Goal: Check status: Check status

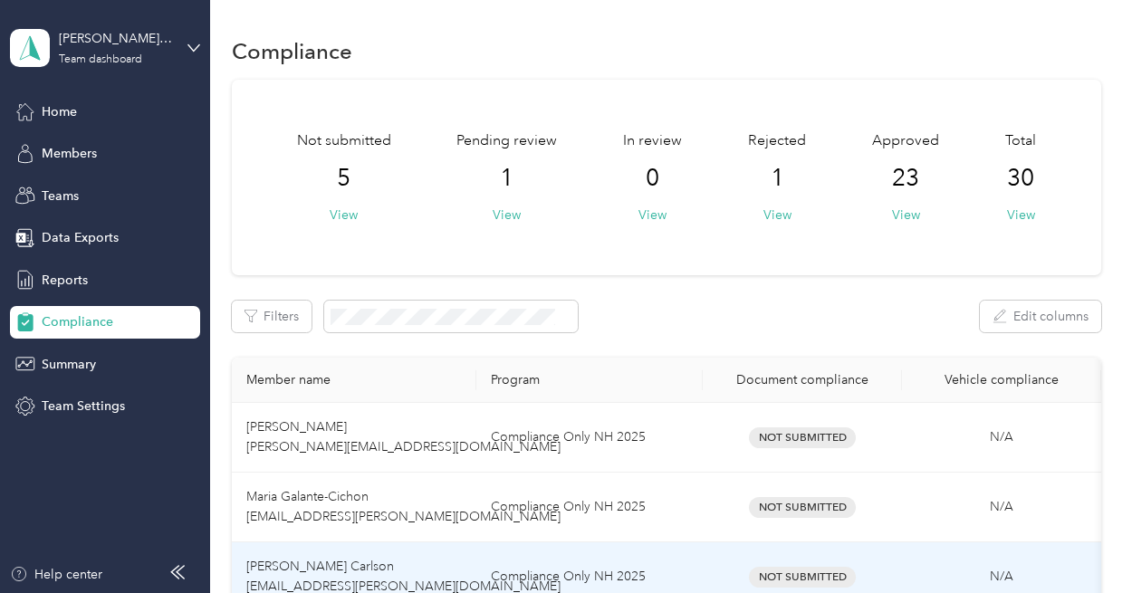
scroll to position [235, 0]
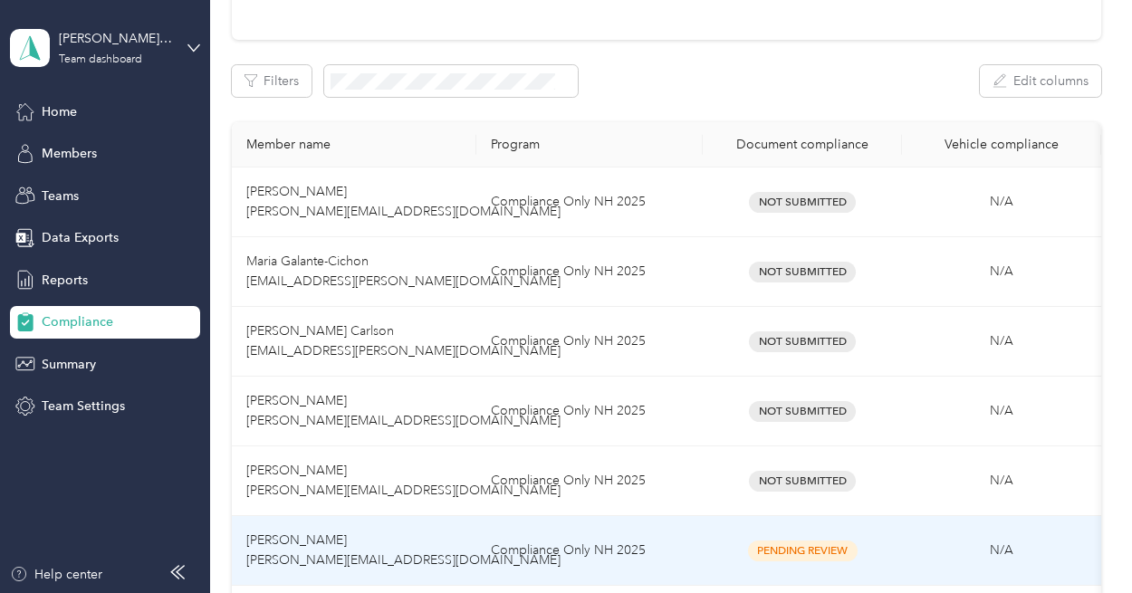
click at [818, 548] on span "Pending Review" at bounding box center [803, 550] width 110 height 21
click at [817, 546] on span "Pending Review" at bounding box center [803, 550] width 110 height 21
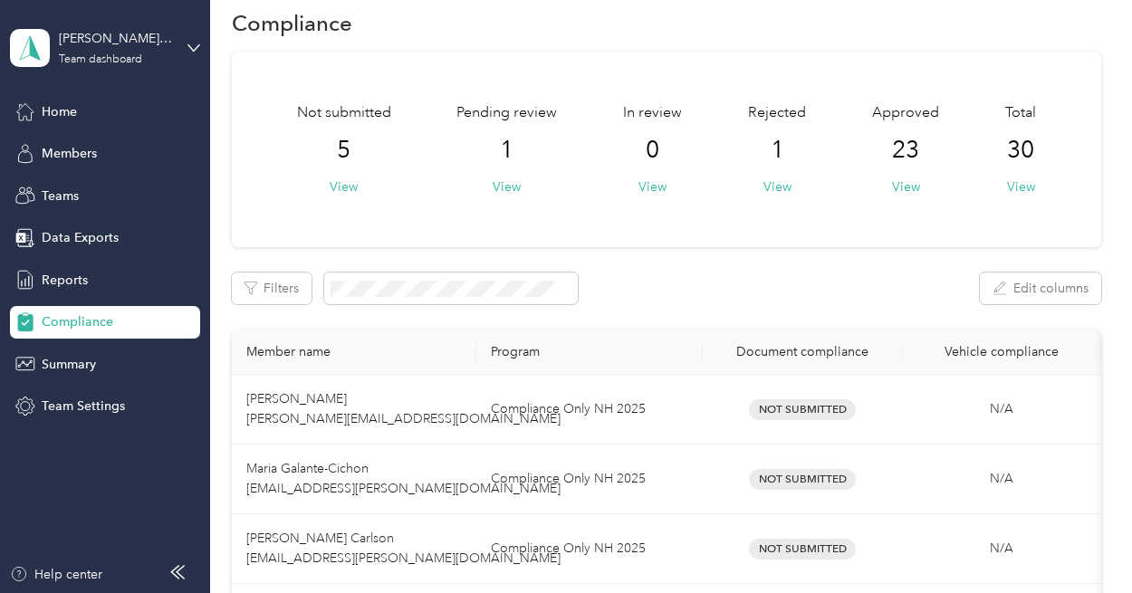
scroll to position [7, 0]
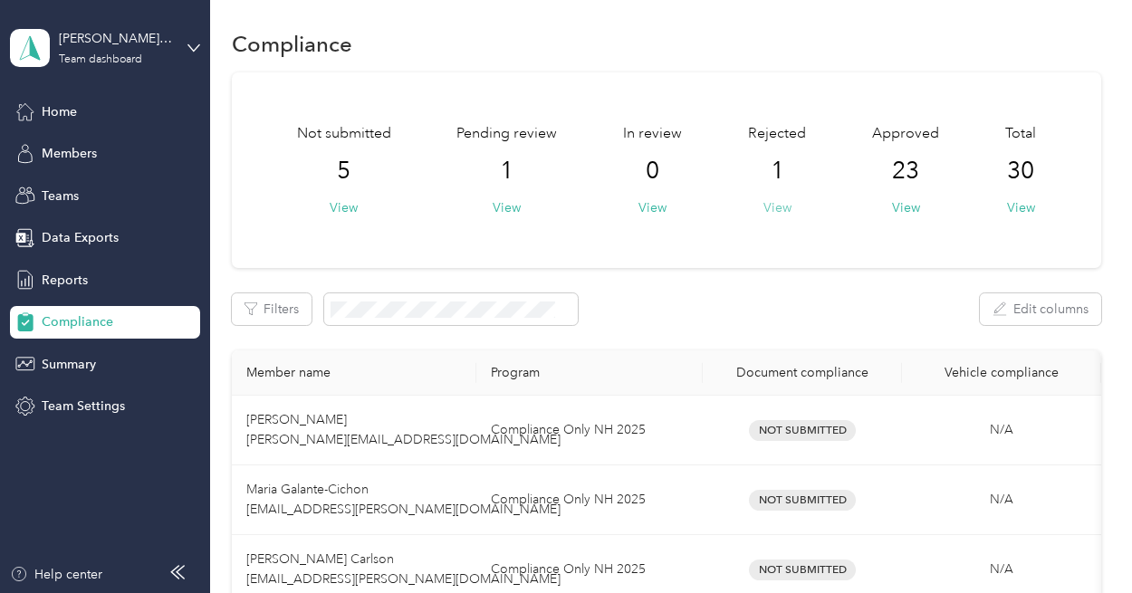
click at [765, 202] on button "View" at bounding box center [777, 207] width 28 height 19
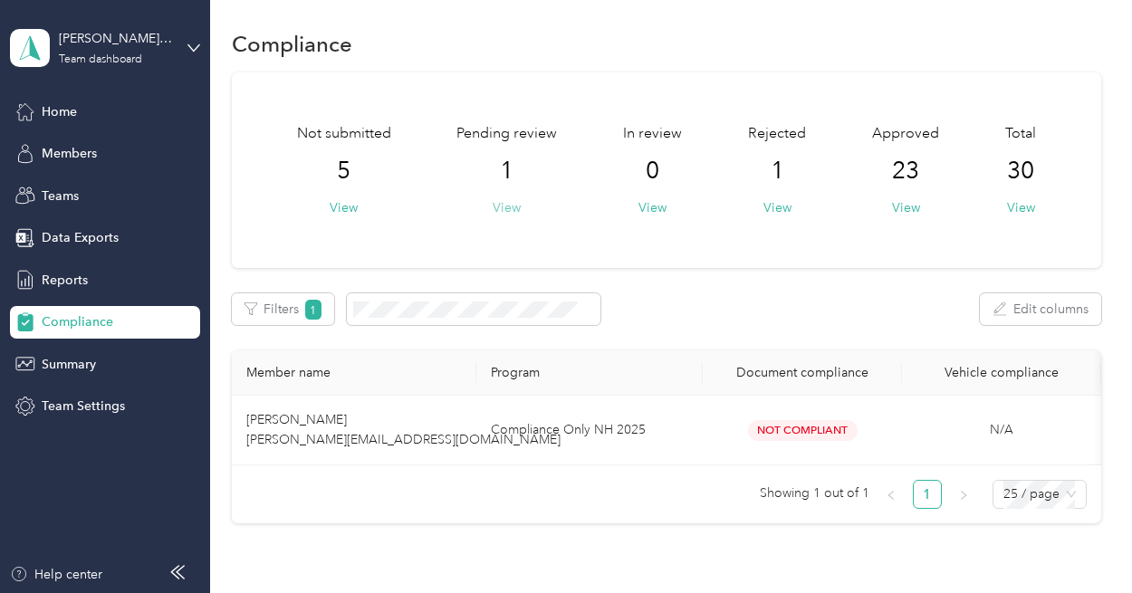
click at [501, 206] on button "View" at bounding box center [506, 207] width 28 height 19
click at [916, 201] on div "Approved 23 View" at bounding box center [905, 170] width 67 height 94
click at [902, 209] on button "View" at bounding box center [906, 207] width 28 height 19
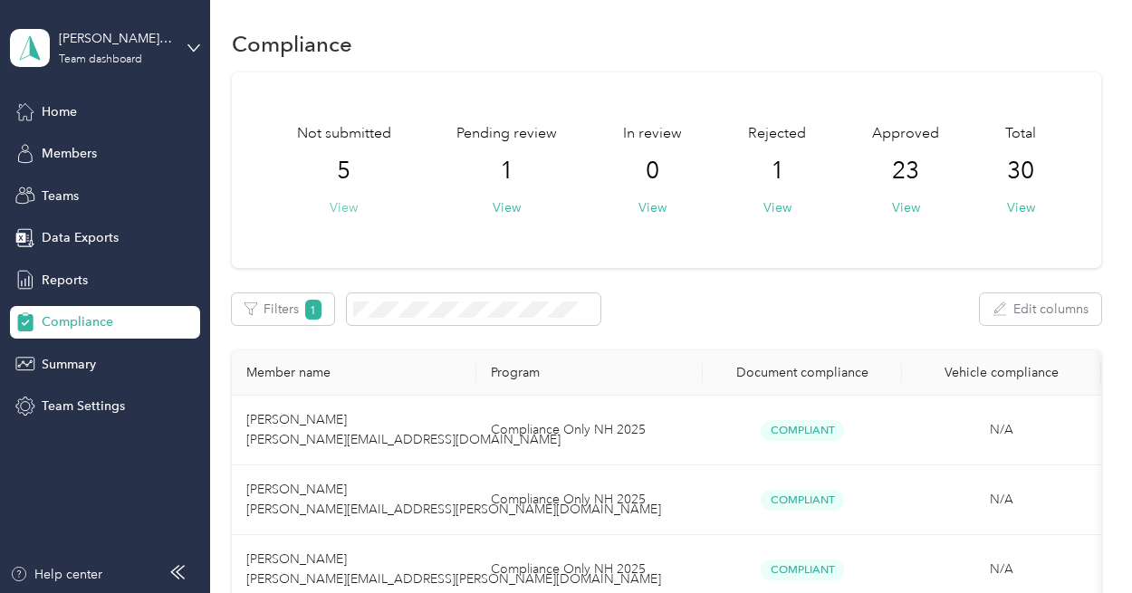
click at [339, 202] on button "View" at bounding box center [344, 207] width 28 height 19
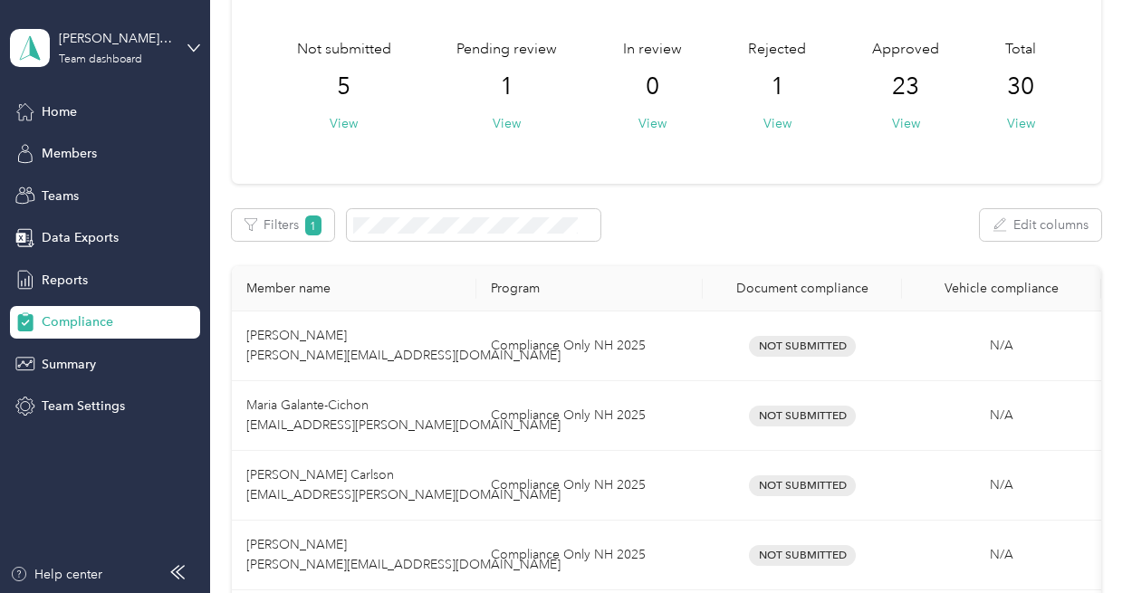
scroll to position [106, 0]
